Goal: Book appointment/travel/reservation

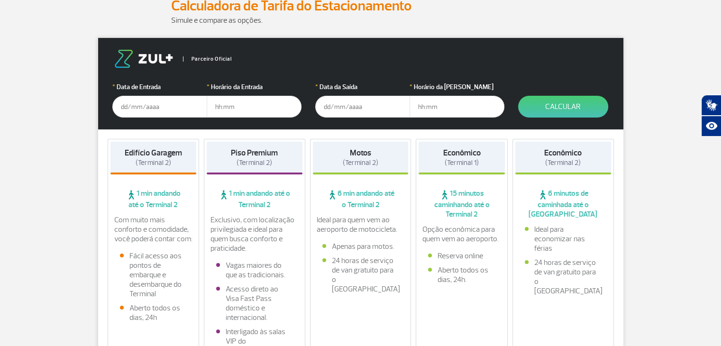
scroll to position [152, 0]
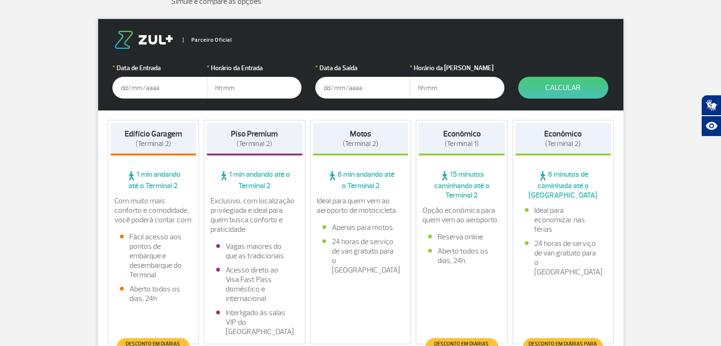
click at [129, 85] on input "text" at bounding box center [159, 88] width 95 height 22
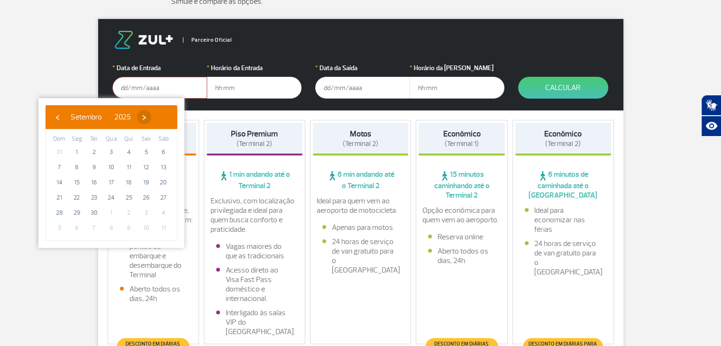
click at [151, 114] on span "›" at bounding box center [144, 117] width 14 height 14
click at [76, 165] on span "6" at bounding box center [76, 167] width 15 height 15
type input "[DATE]"
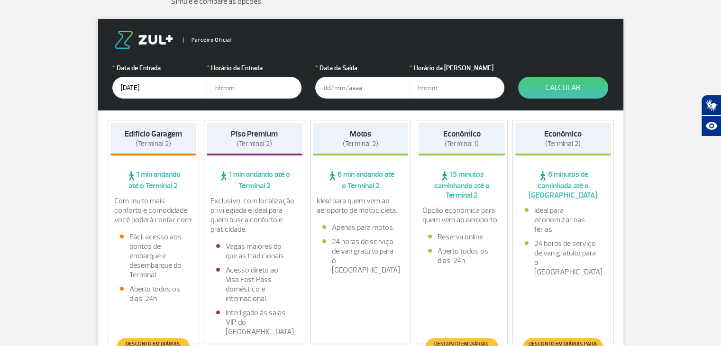
click at [221, 85] on input "text" at bounding box center [254, 88] width 95 height 22
type input "05:00"
click at [335, 90] on input "text" at bounding box center [362, 88] width 95 height 22
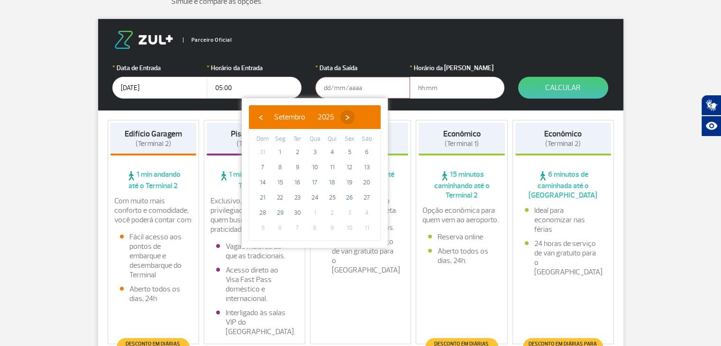
click at [355, 116] on span "›" at bounding box center [347, 117] width 14 height 14
click at [351, 165] on span "10" at bounding box center [349, 167] width 15 height 15
type input "[DATE]"
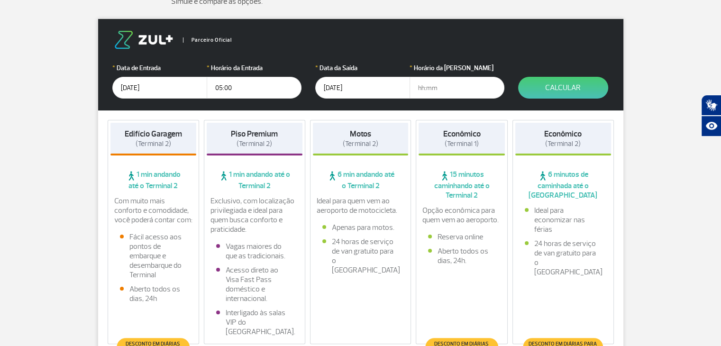
click at [426, 90] on input "text" at bounding box center [457, 88] width 95 height 22
type input "19:00"
click at [558, 90] on button "Calcular" at bounding box center [563, 88] width 90 height 22
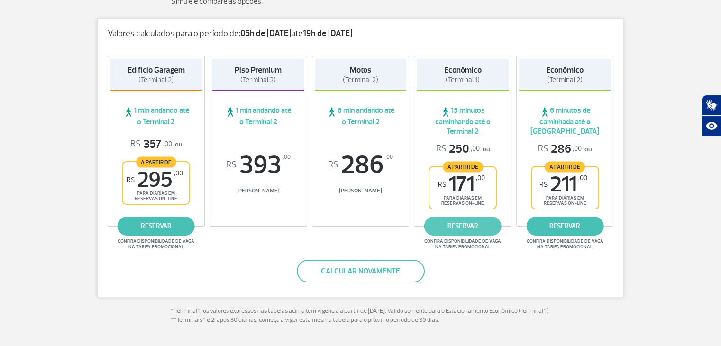
click at [462, 226] on link "reservar" at bounding box center [462, 226] width 77 height 19
